Goal: Find specific page/section: Find specific page/section

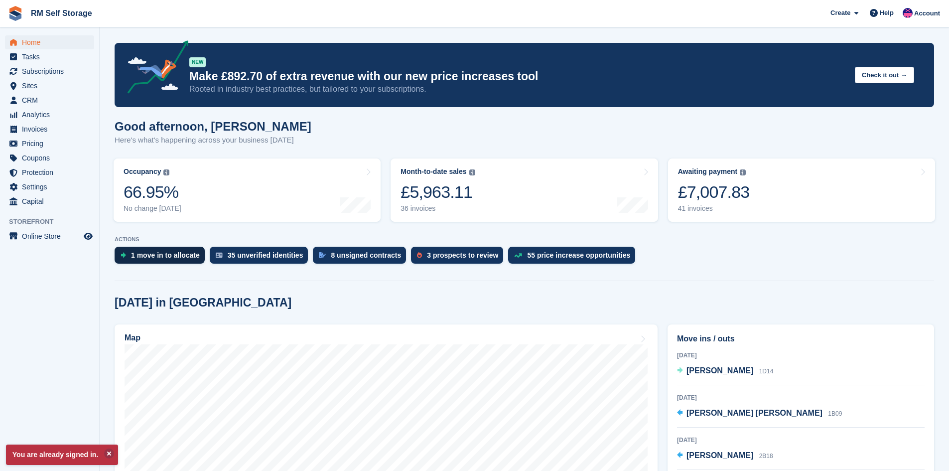
click at [177, 260] on div "1 move in to allocate" at bounding box center [160, 254] width 90 height 17
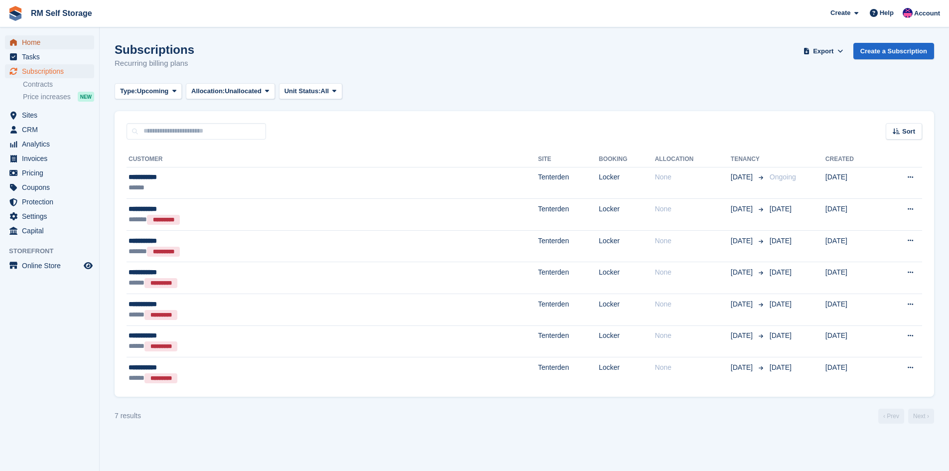
click at [50, 45] on span "Home" at bounding box center [52, 42] width 60 height 14
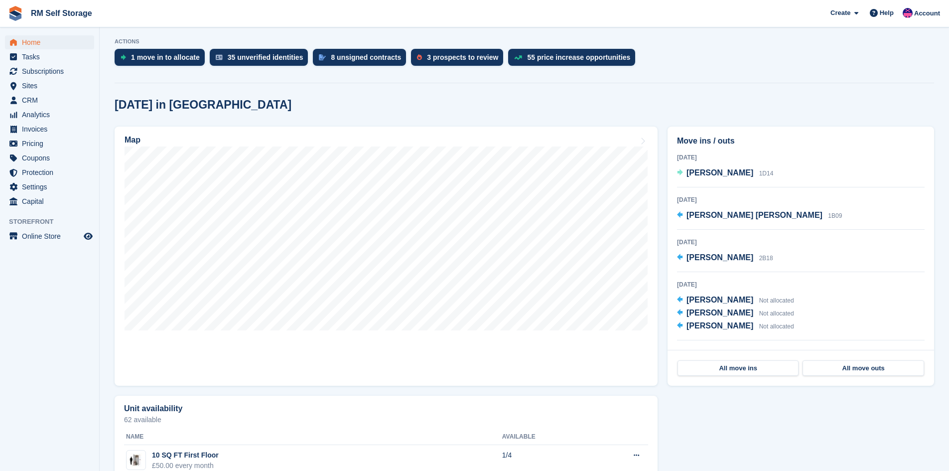
scroll to position [199, 0]
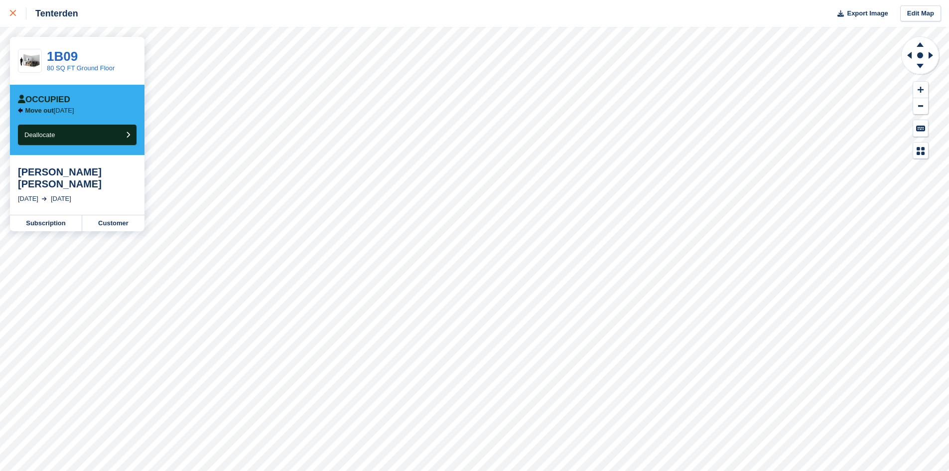
click at [8, 15] on link at bounding box center [13, 13] width 26 height 27
